Goal: Find specific page/section: Find specific page/section

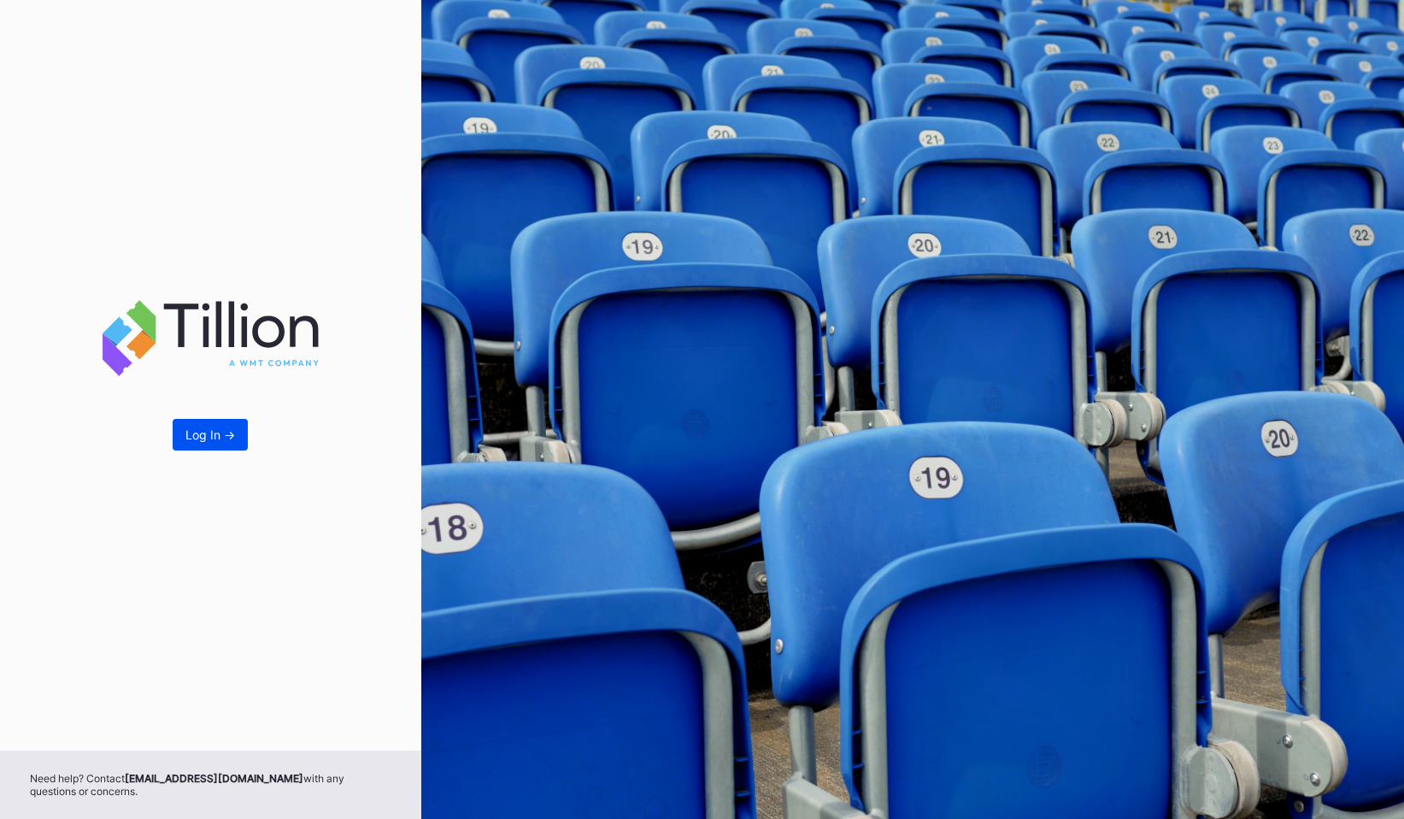
click at [196, 436] on div "Log In ->" at bounding box center [210, 434] width 50 height 15
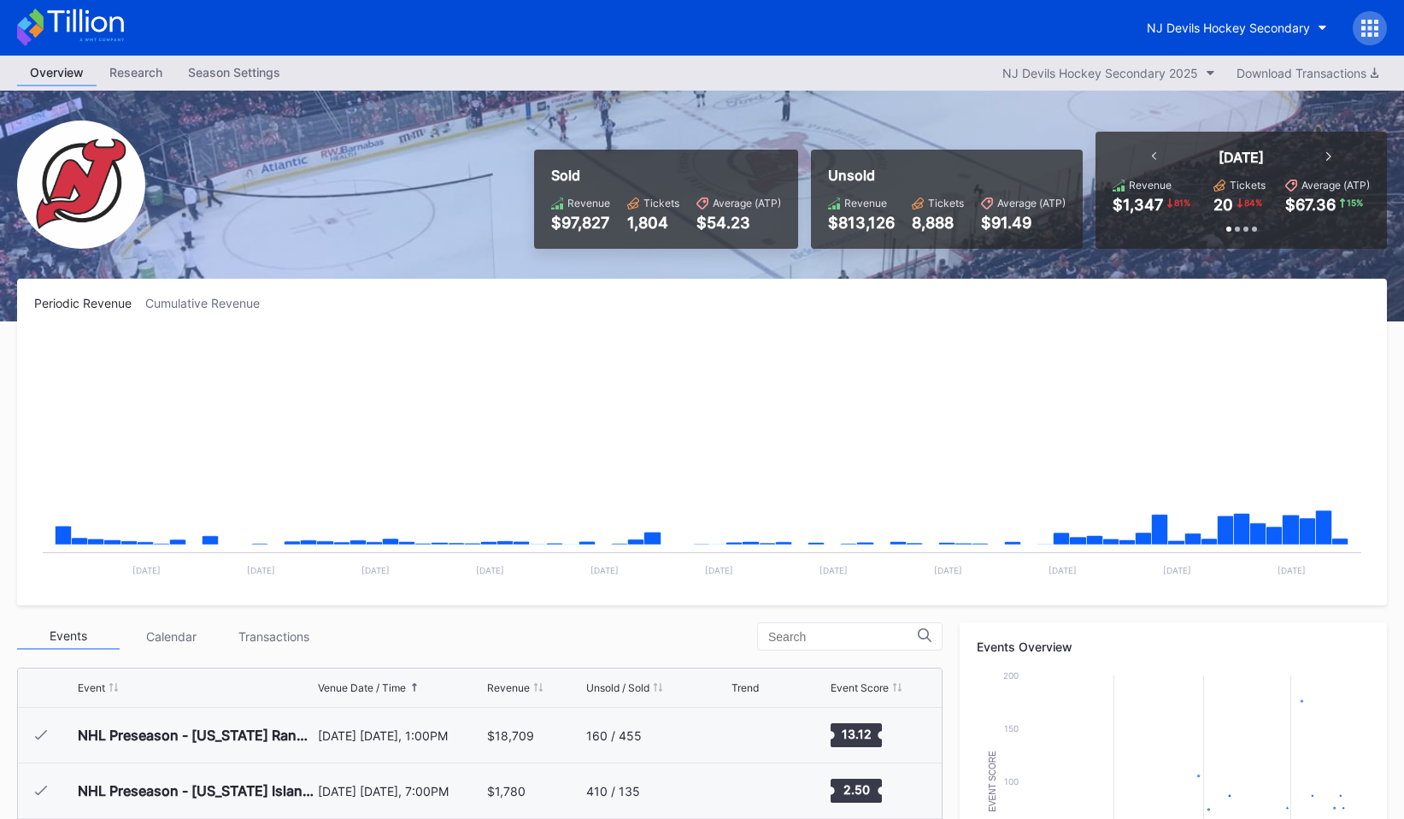
scroll to position [167, 0]
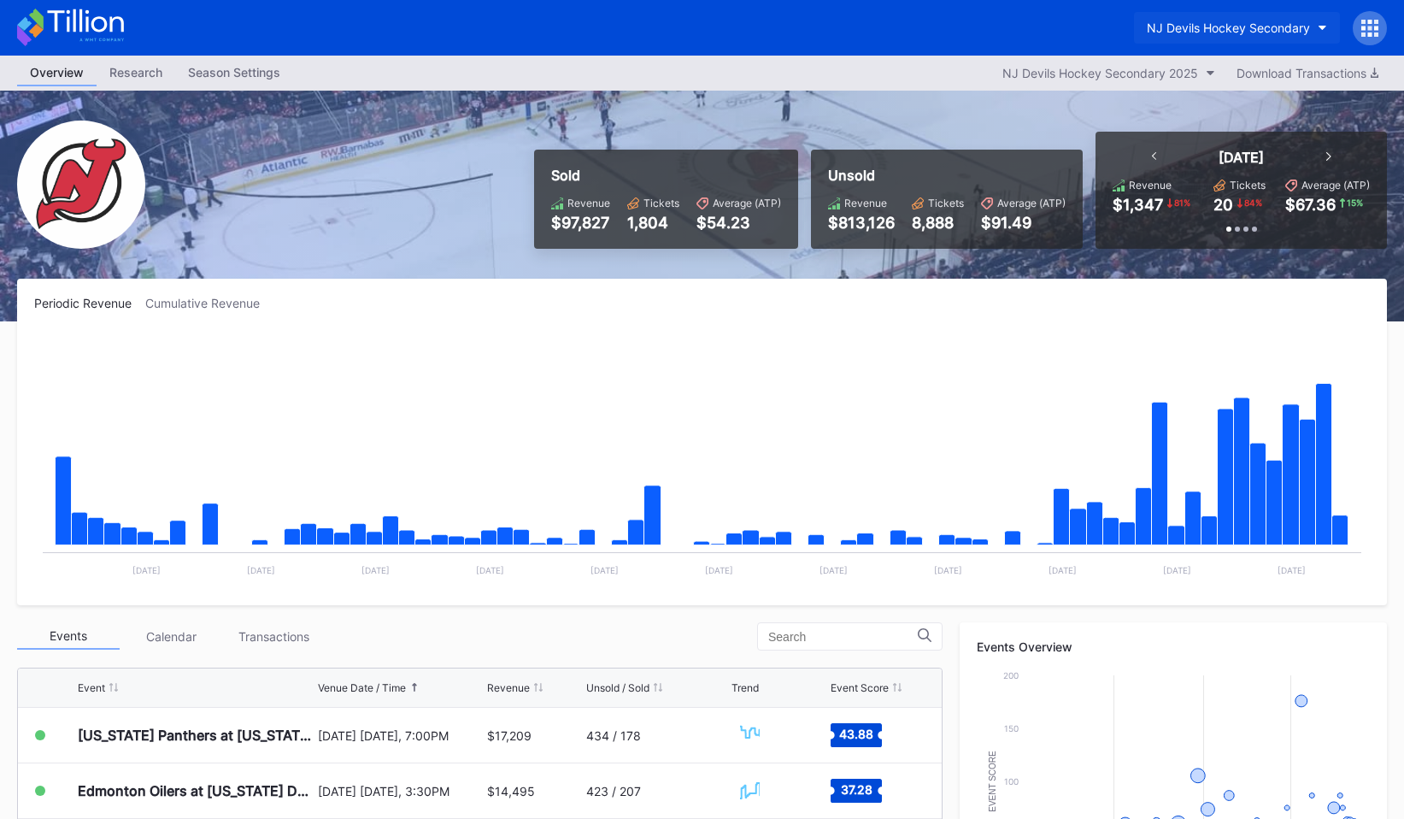
click at [1171, 22] on div "NJ Devils Hockey Secondary" at bounding box center [1228, 28] width 163 height 15
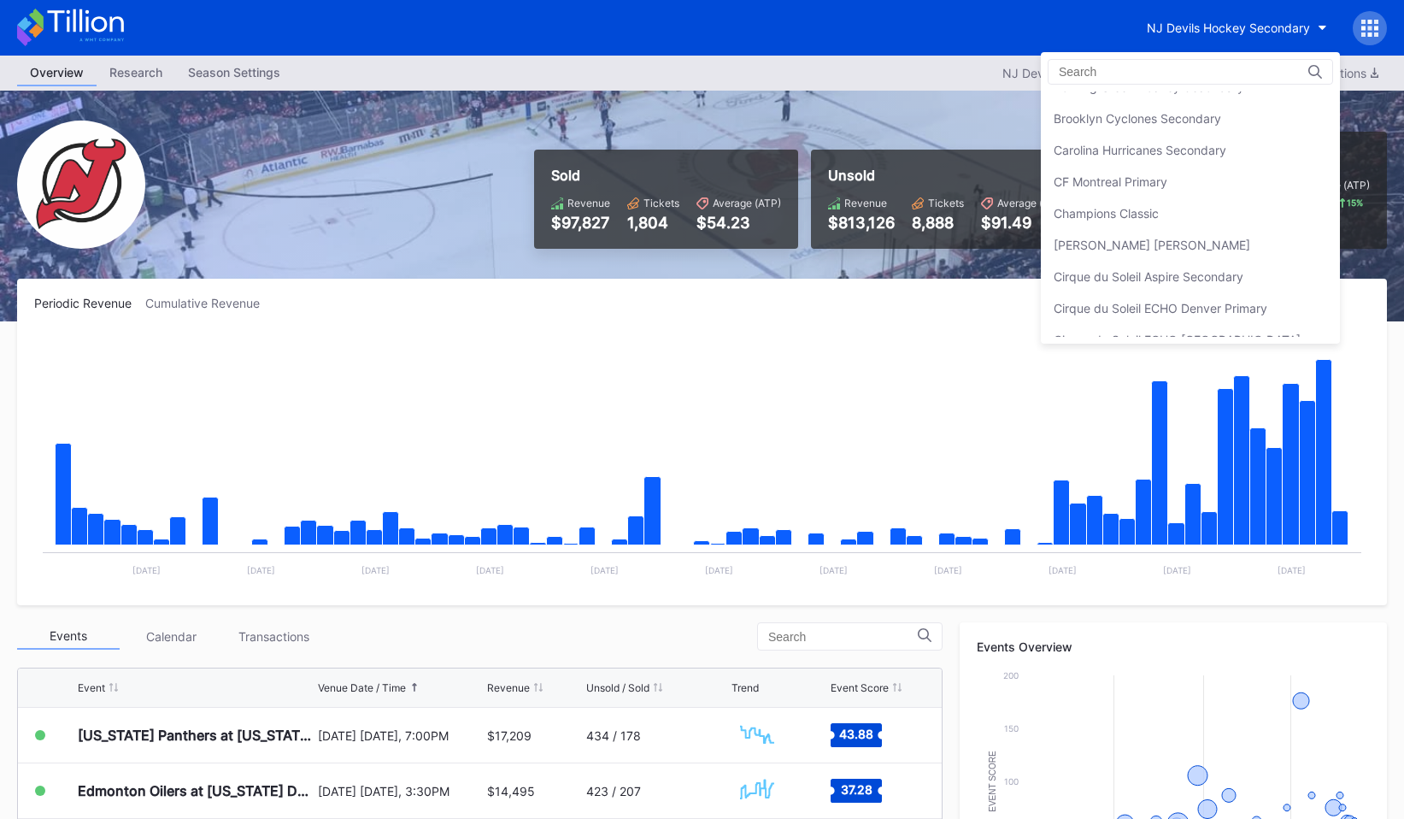
scroll to position [491, 0]
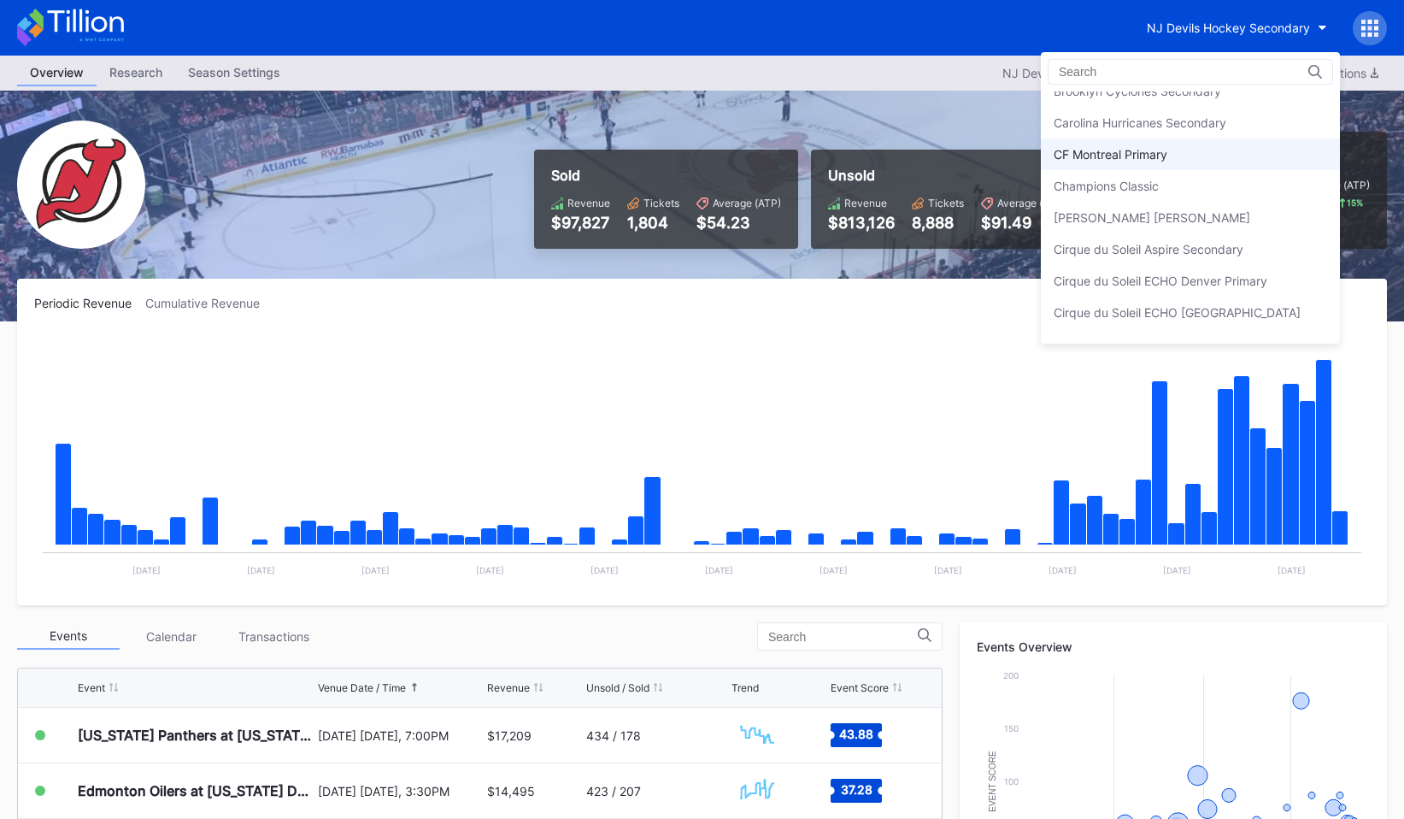
click at [1129, 154] on div "CF Montreal Primary" at bounding box center [1111, 154] width 114 height 15
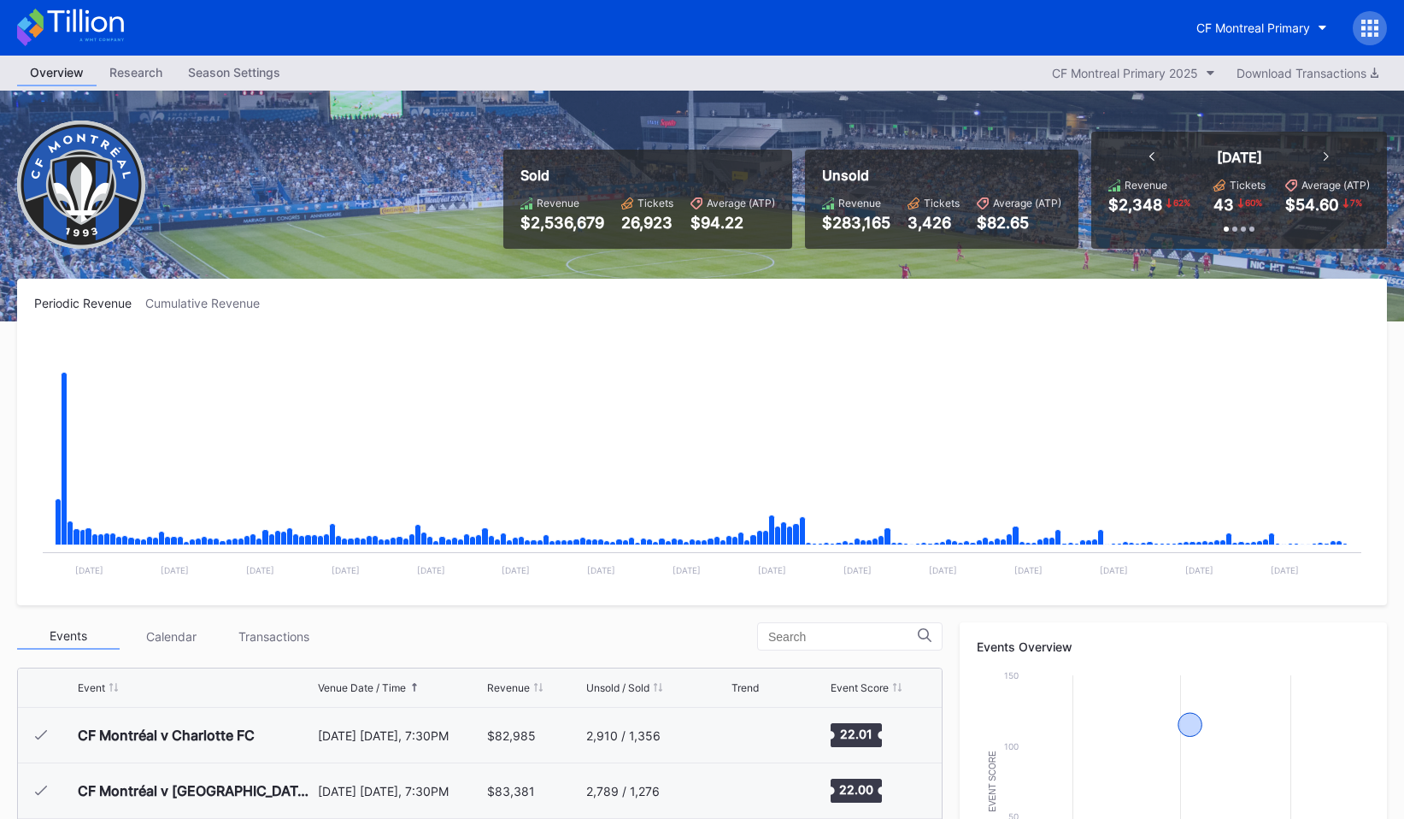
scroll to position [7, 0]
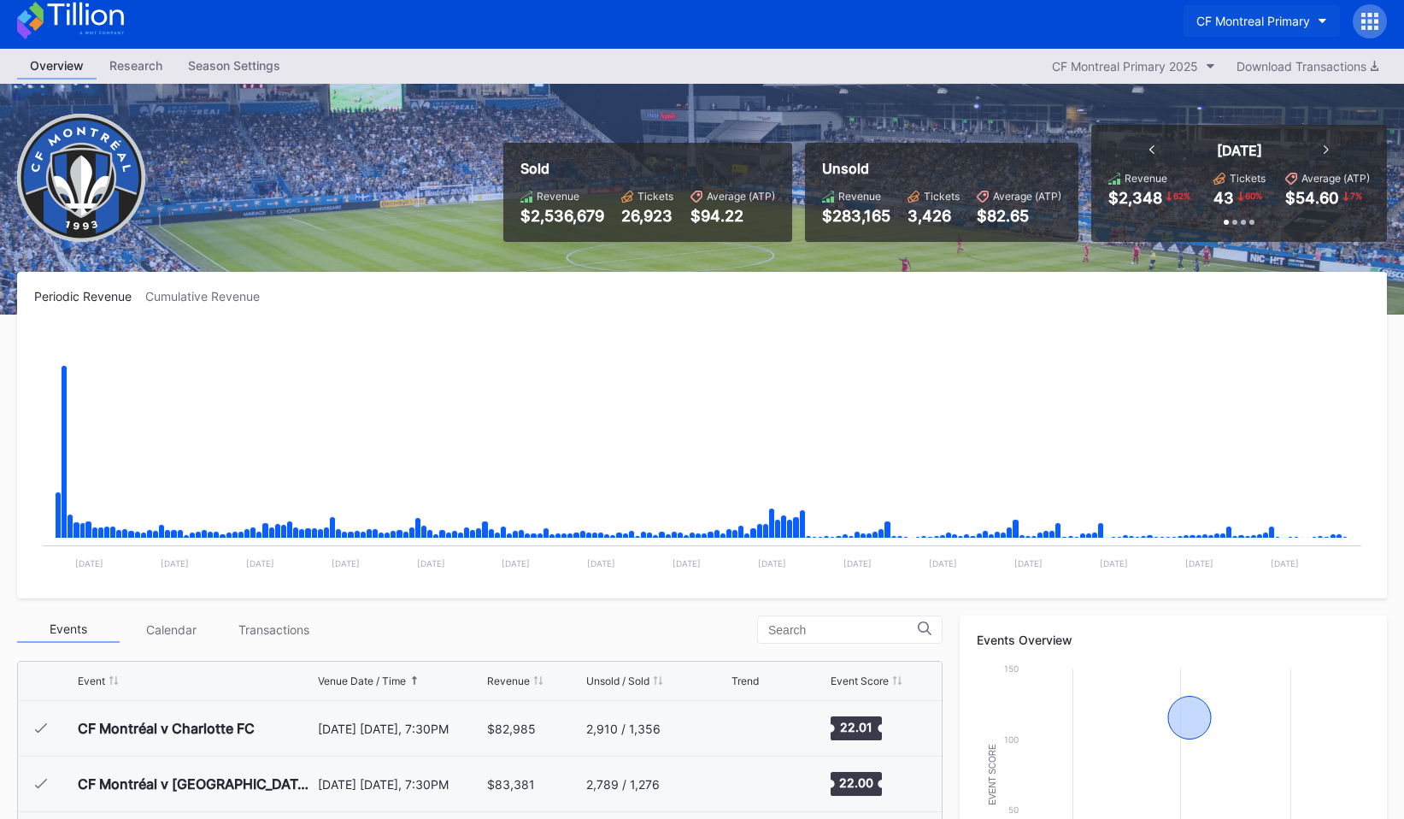
click at [1243, 26] on div "CF Montreal Primary" at bounding box center [1253, 21] width 114 height 15
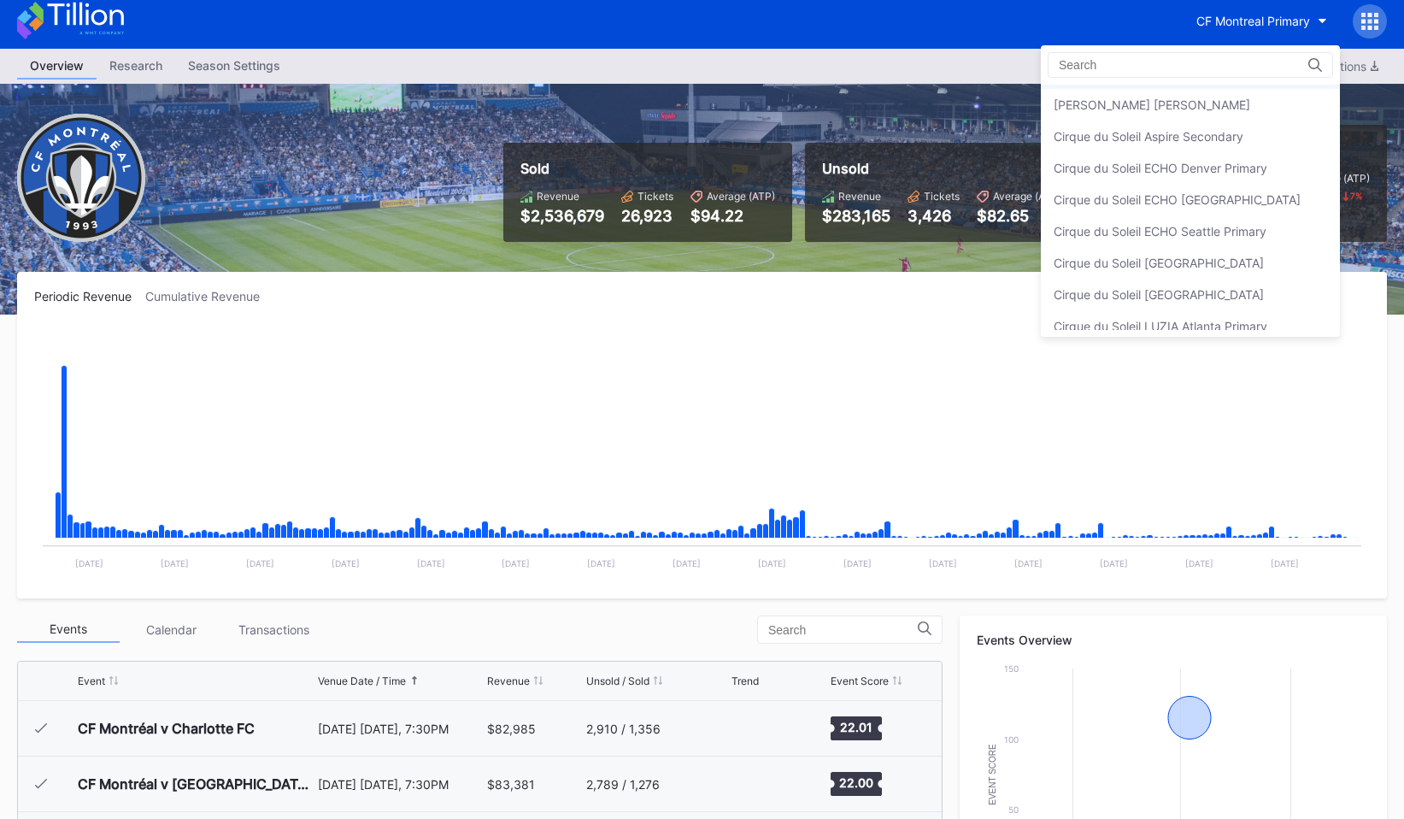
scroll to position [597, 0]
click at [1201, 140] on div "Cirque du Soleil Aspire Secondary" at bounding box center [1149, 135] width 190 height 15
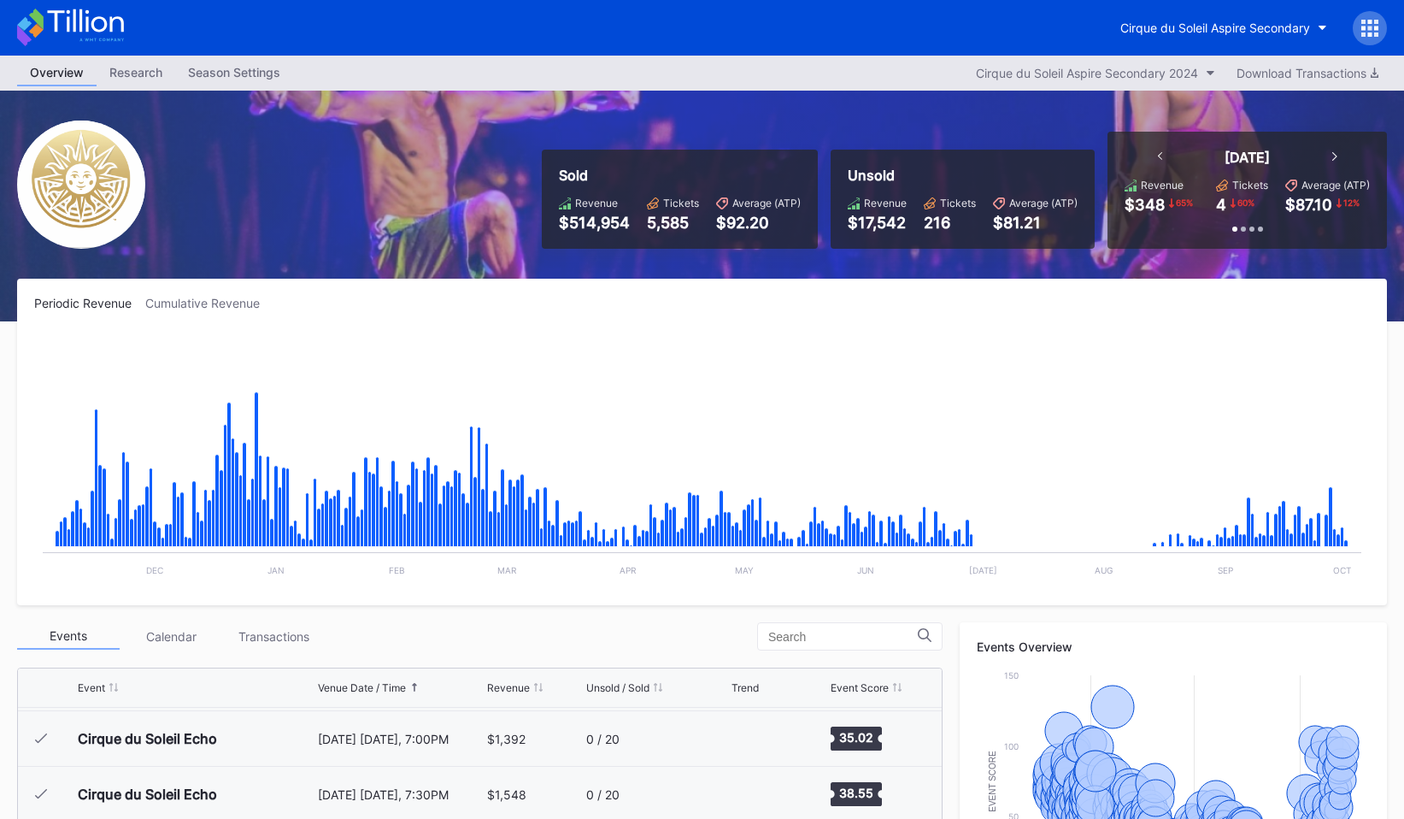
click at [1209, 44] on div "Cirque du Soleil Aspire Secondary" at bounding box center [702, 28] width 1404 height 56
click at [1209, 30] on div "Cirque du Soleil Aspire Secondary" at bounding box center [1215, 28] width 190 height 15
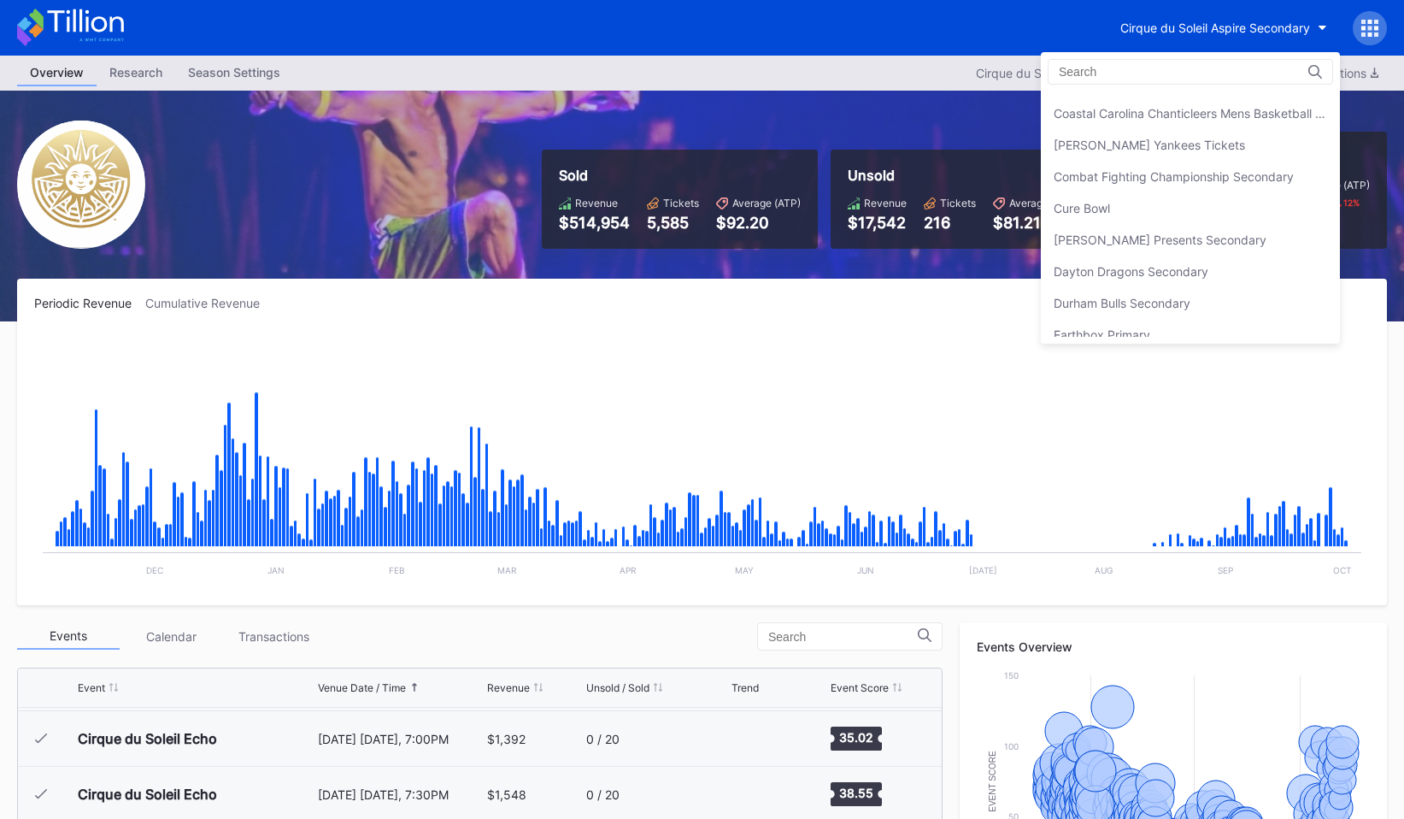
scroll to position [1123, 0]
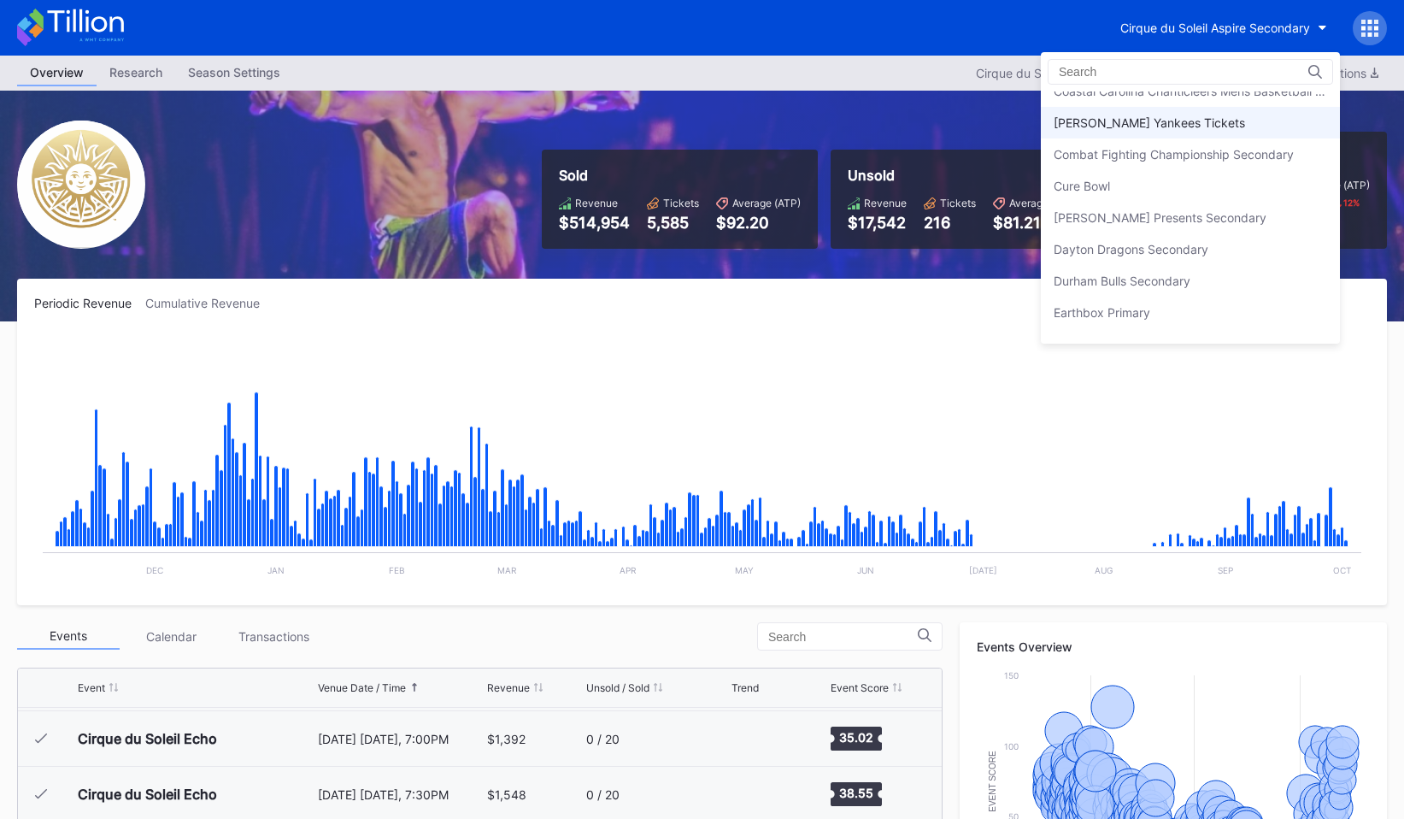
click at [1154, 132] on div "[PERSON_NAME] Yankees Tickets" at bounding box center [1190, 123] width 299 height 32
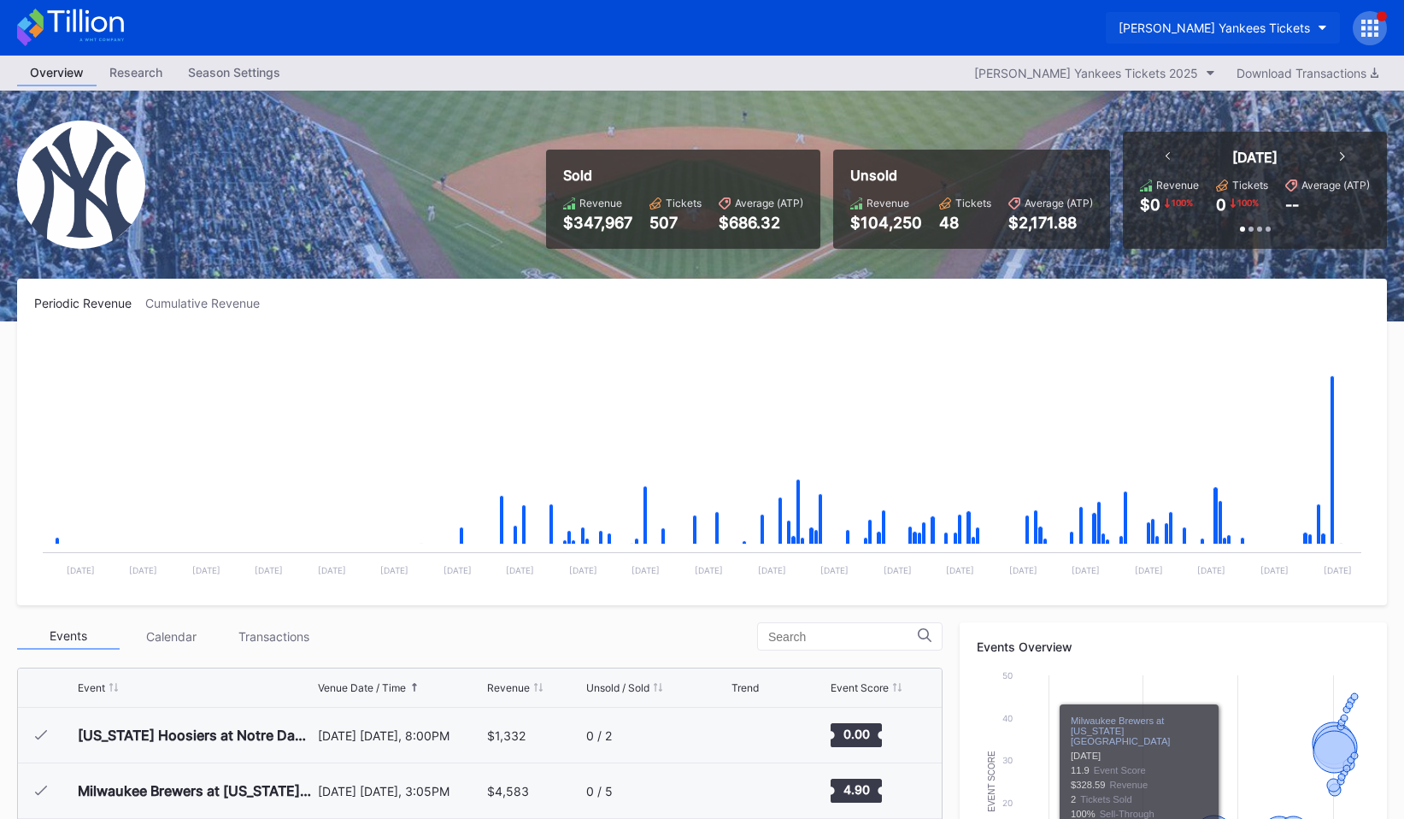
click at [1200, 26] on div "[PERSON_NAME] Yankees Tickets" at bounding box center [1214, 28] width 191 height 15
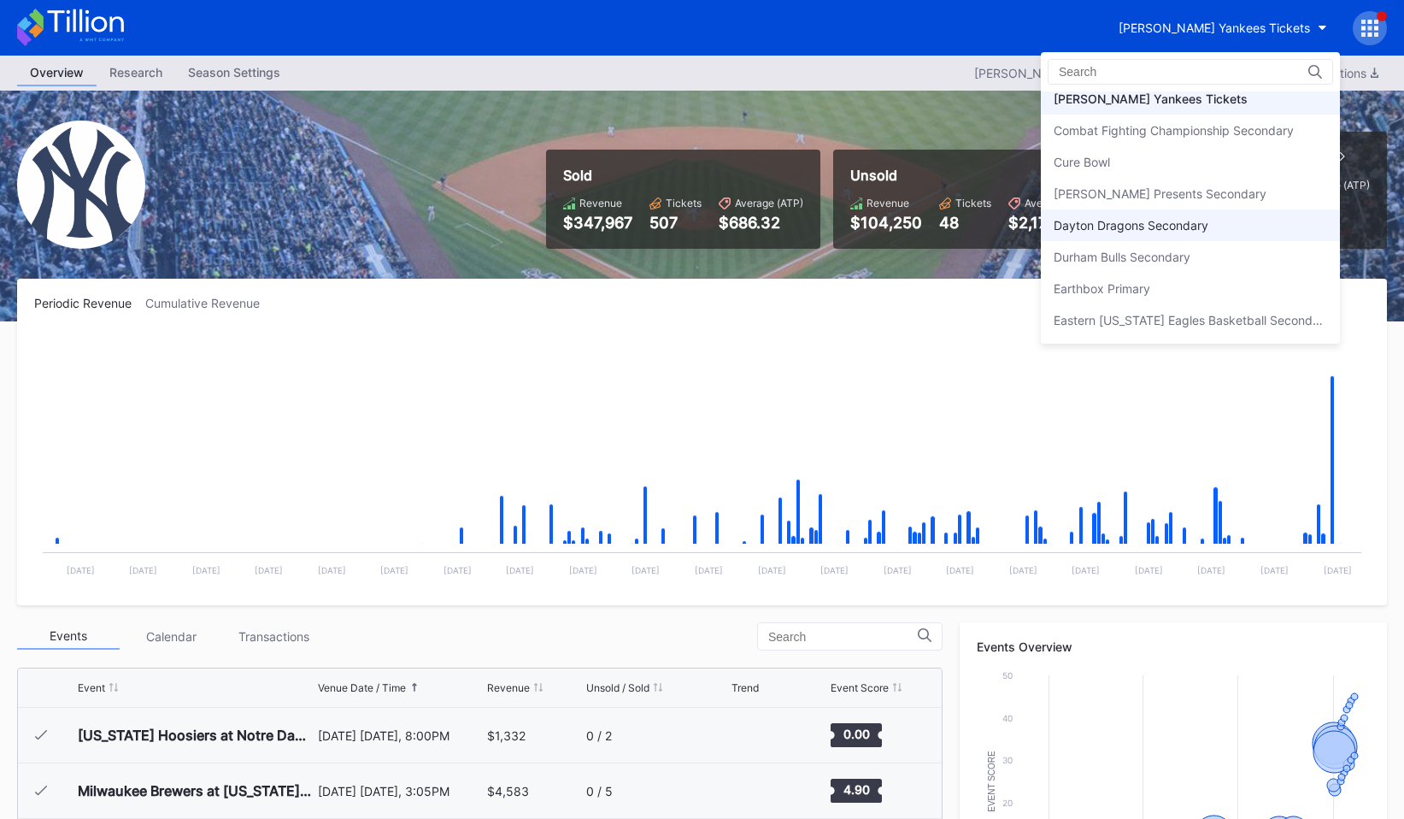
scroll to position [1150, 0]
click at [1173, 183] on div "[PERSON_NAME] Presents Secondary" at bounding box center [1160, 190] width 213 height 15
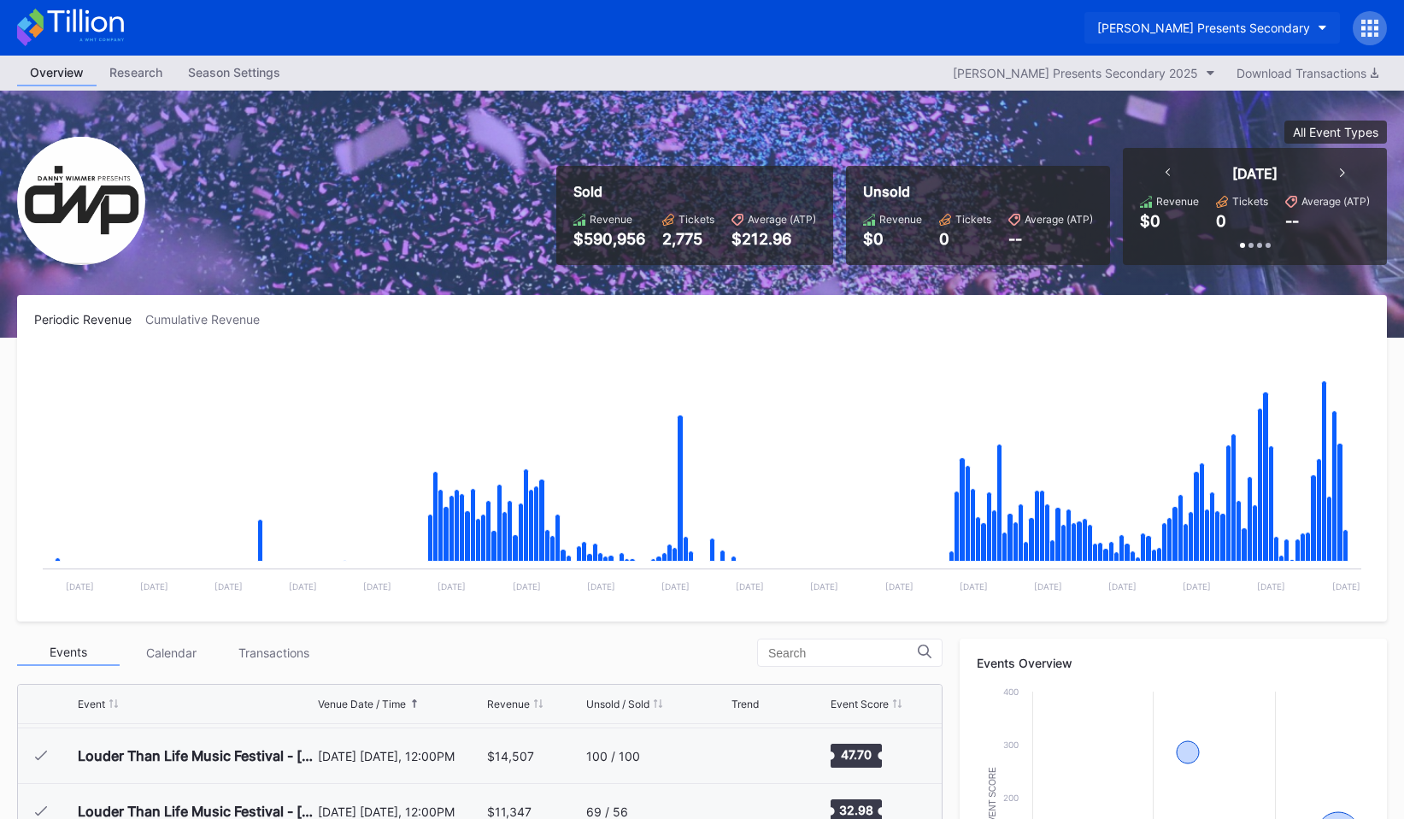
click at [1239, 31] on div "[PERSON_NAME] Presents Secondary" at bounding box center [1203, 28] width 213 height 15
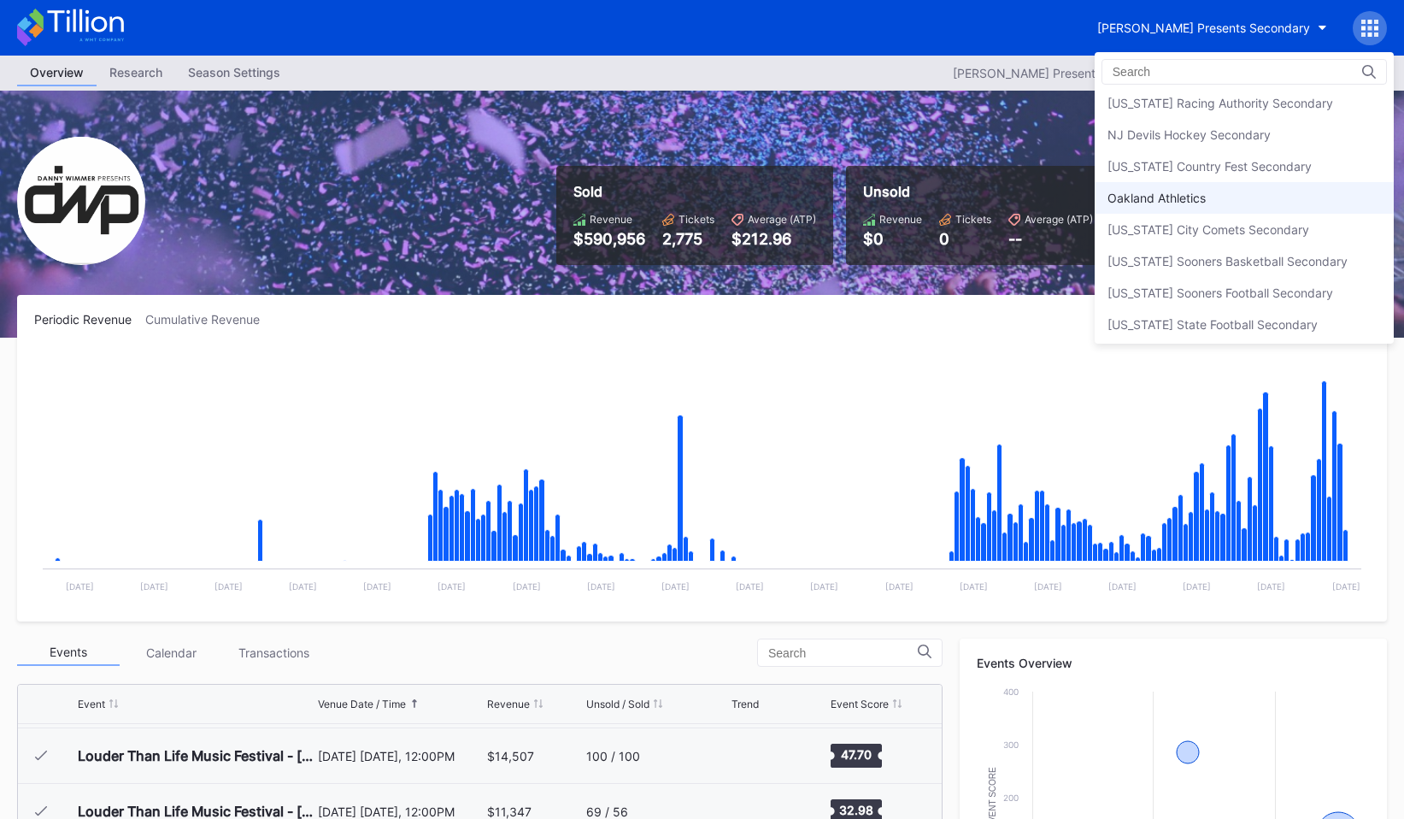
scroll to position [3345, 0]
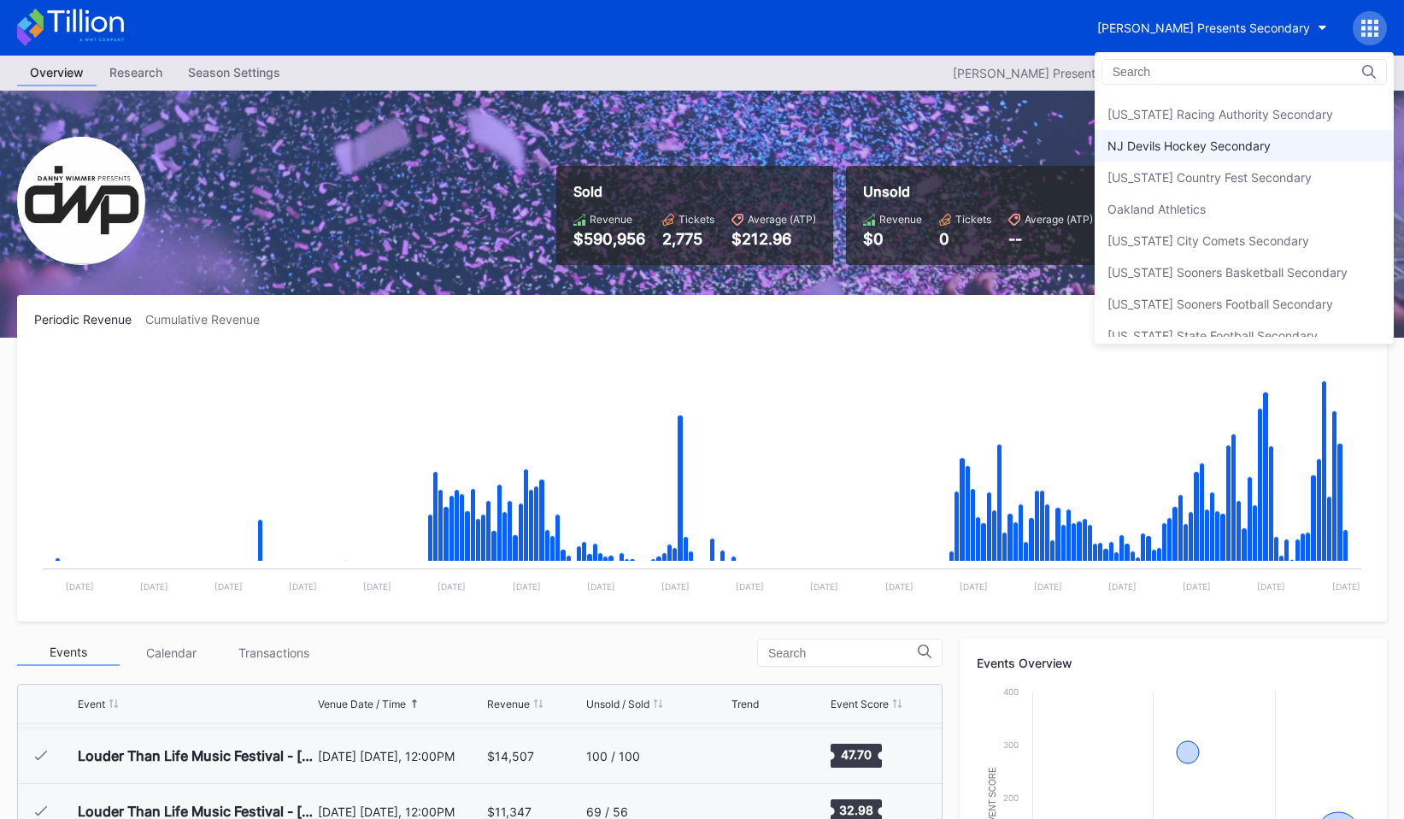
click at [1223, 137] on div "NJ Devils Hockey Secondary" at bounding box center [1244, 146] width 299 height 32
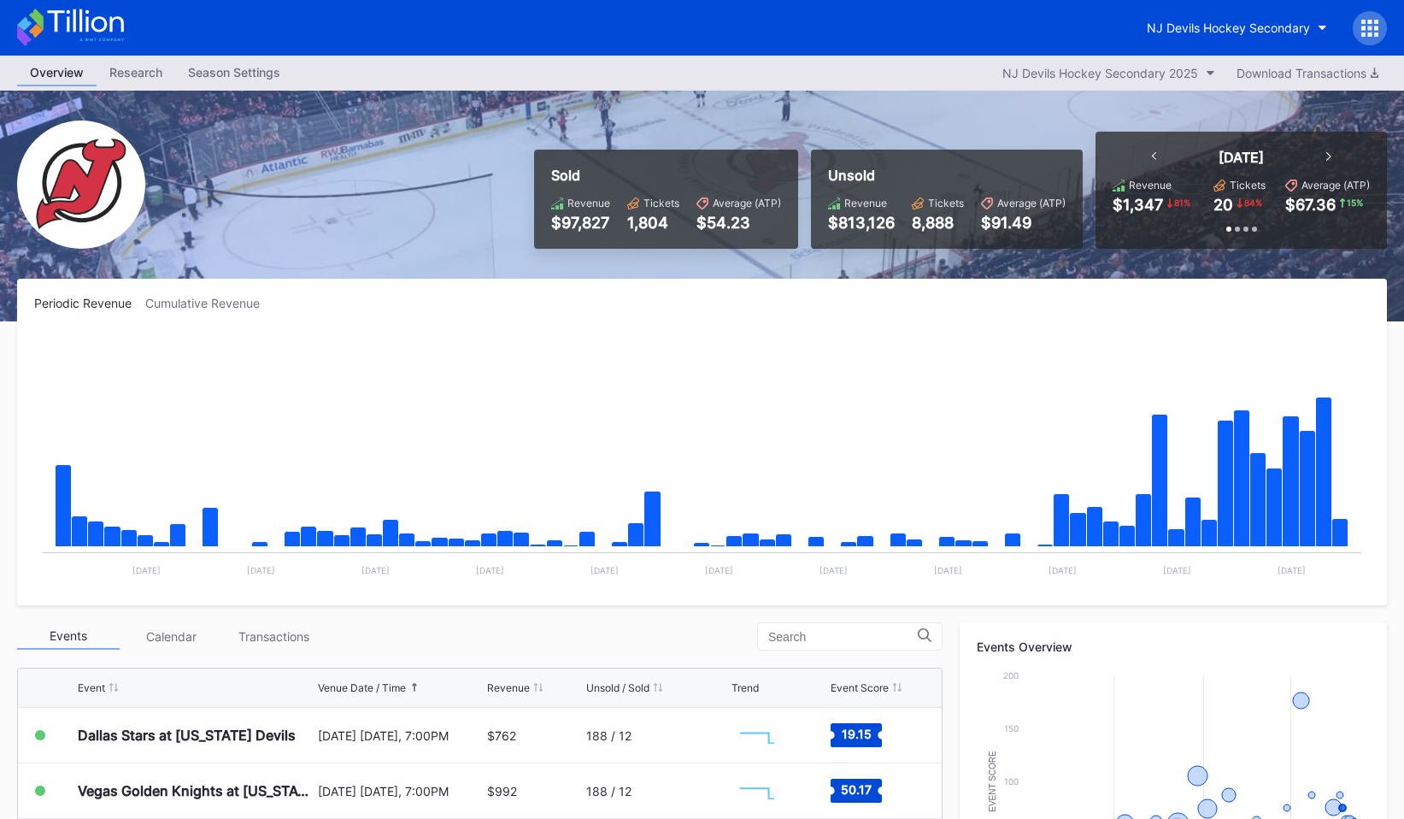
scroll to position [573, 0]
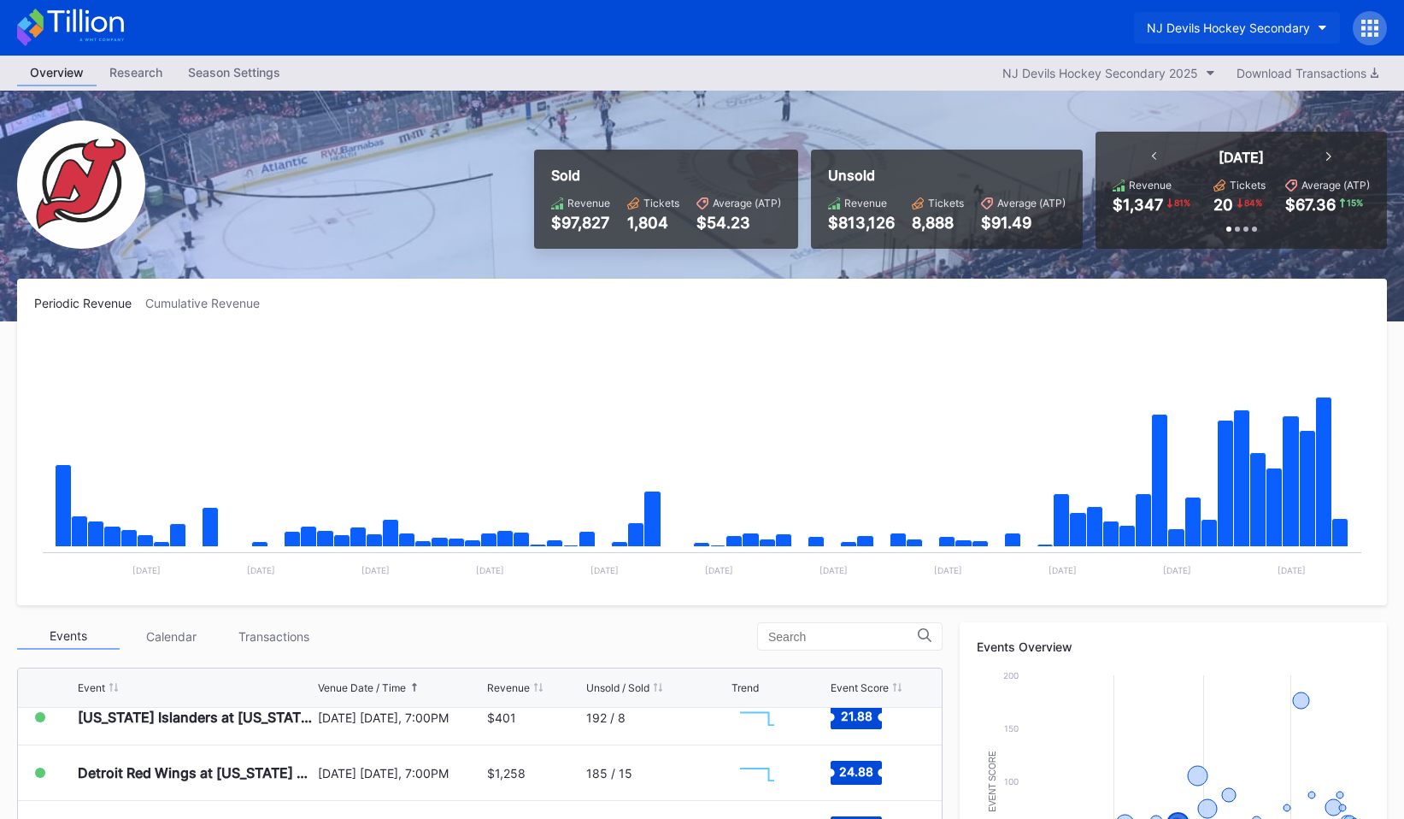
click at [1221, 26] on div "NJ Devils Hockey Secondary" at bounding box center [1228, 28] width 163 height 15
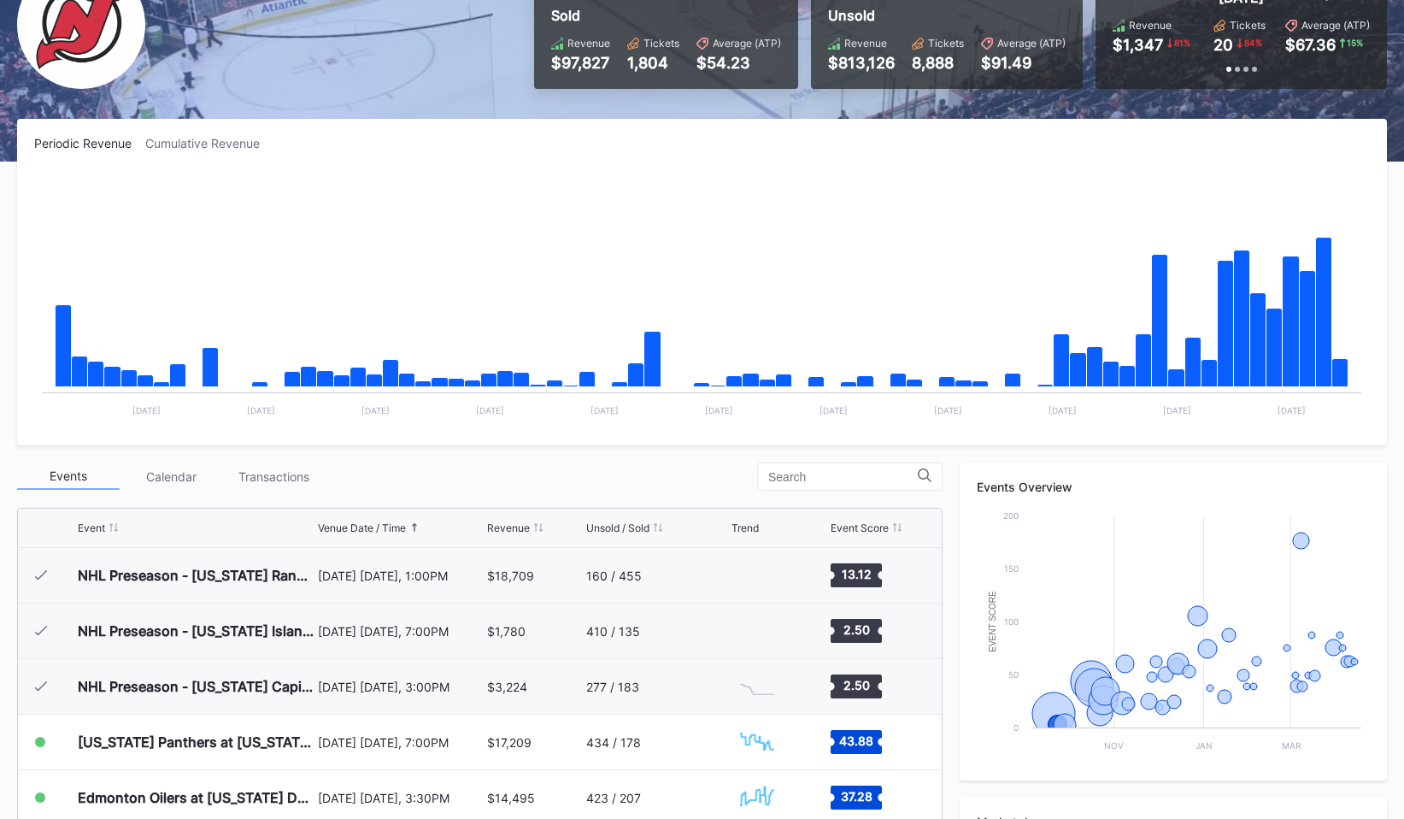
scroll to position [0, 0]
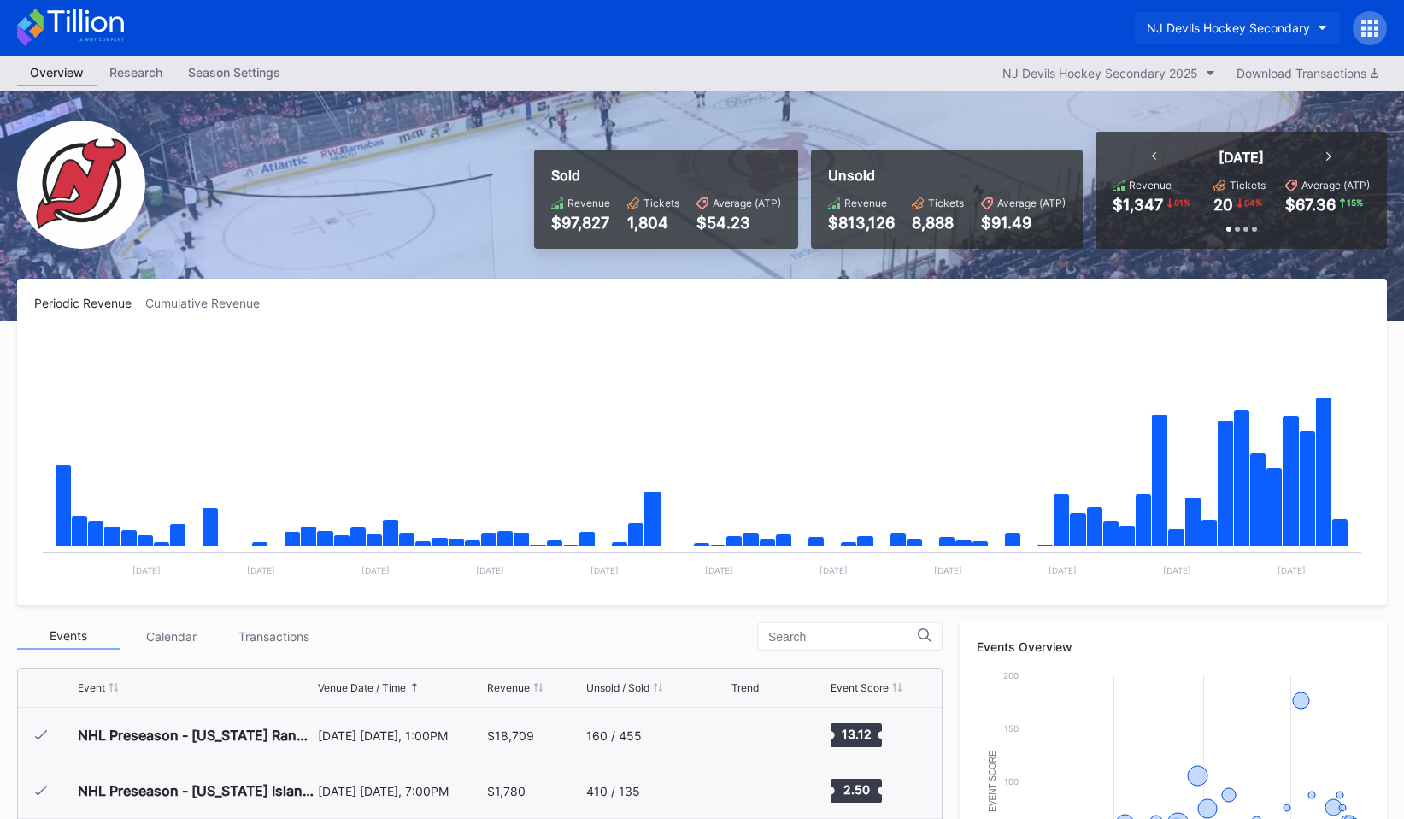
click at [1173, 34] on div "NJ Devils Hockey Secondary" at bounding box center [1228, 28] width 163 height 15
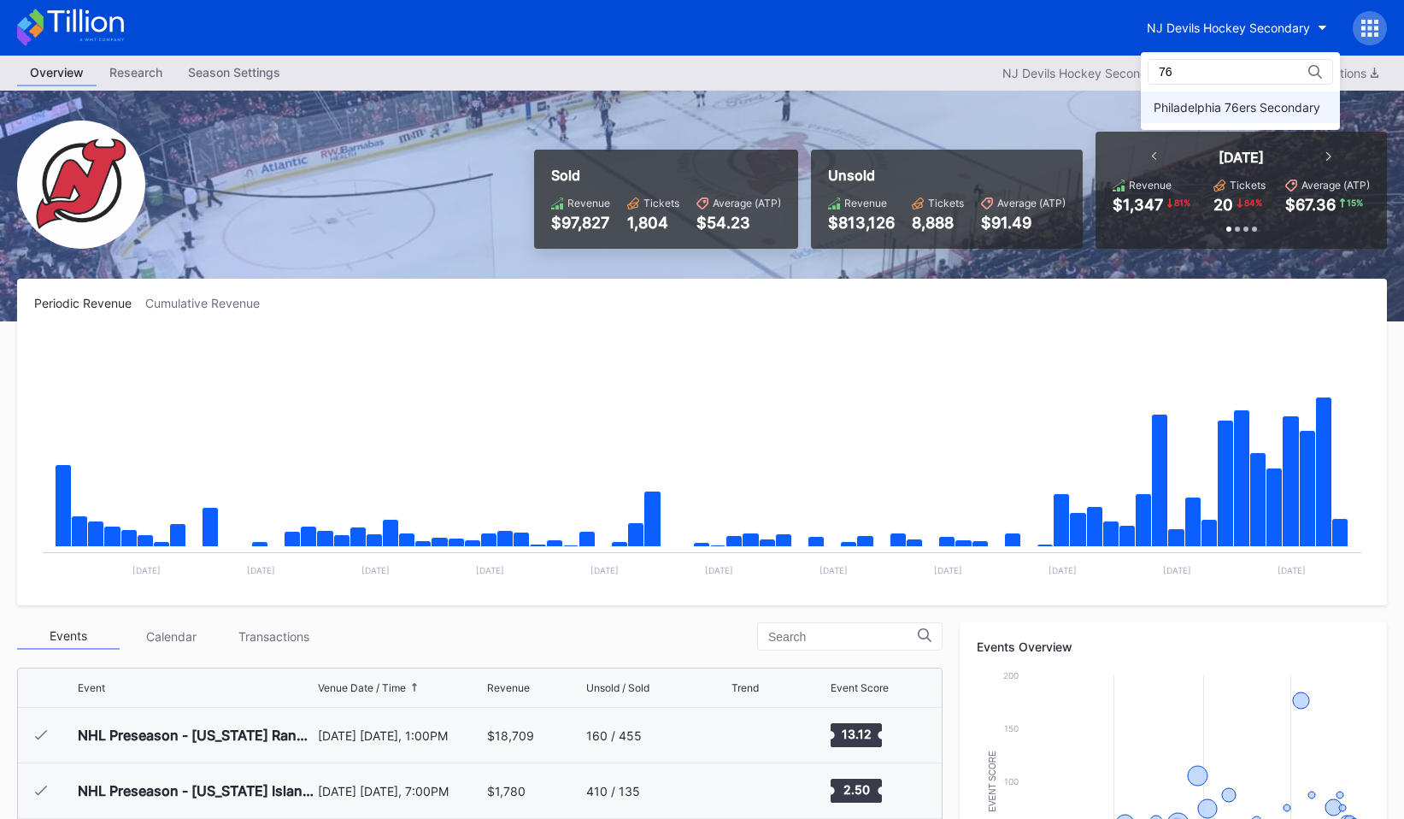
type input "76"
click at [1187, 107] on div "Philadelphia 76ers Secondary" at bounding box center [1237, 107] width 167 height 15
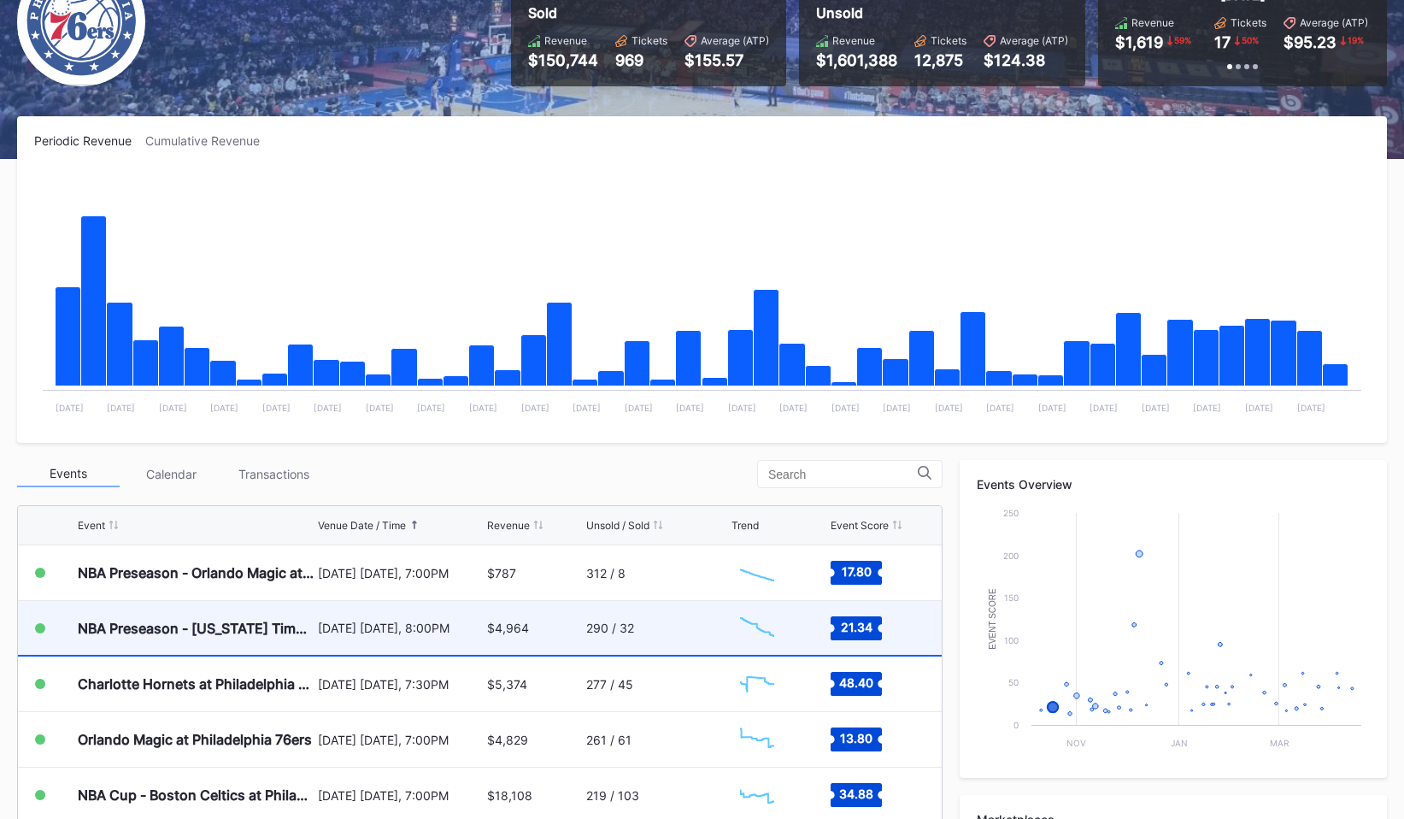
scroll to position [183, 0]
